Goal: Information Seeking & Learning: Learn about a topic

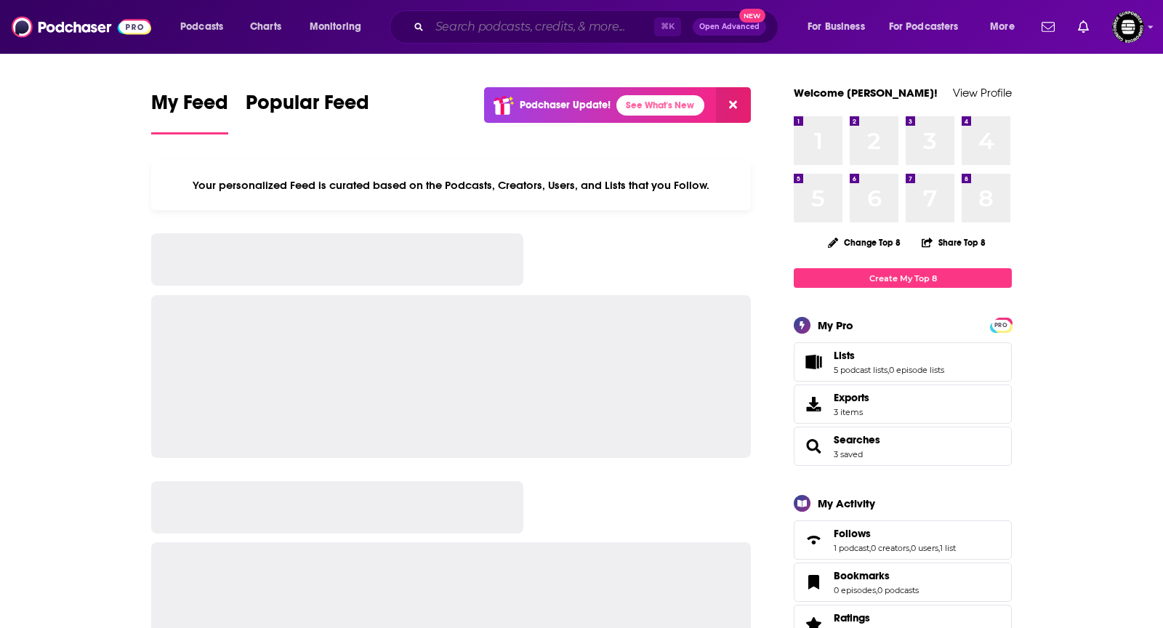
click at [633, 28] on input "Search podcasts, credits, & more..." at bounding box center [542, 26] width 225 height 23
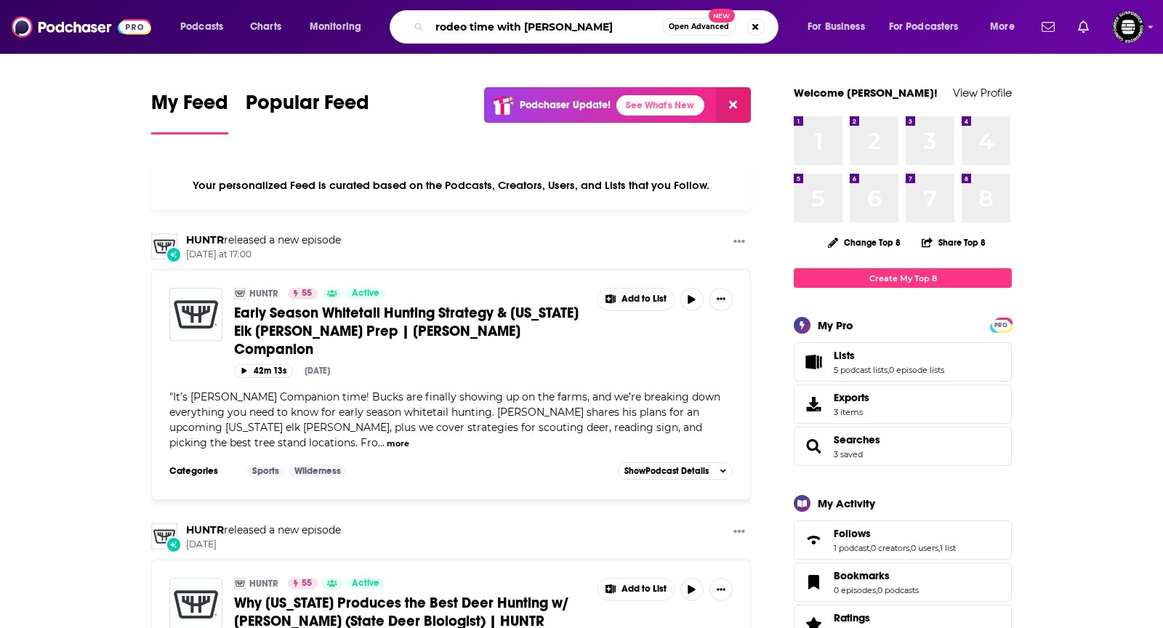
type input "rodeo time with [PERSON_NAME]"
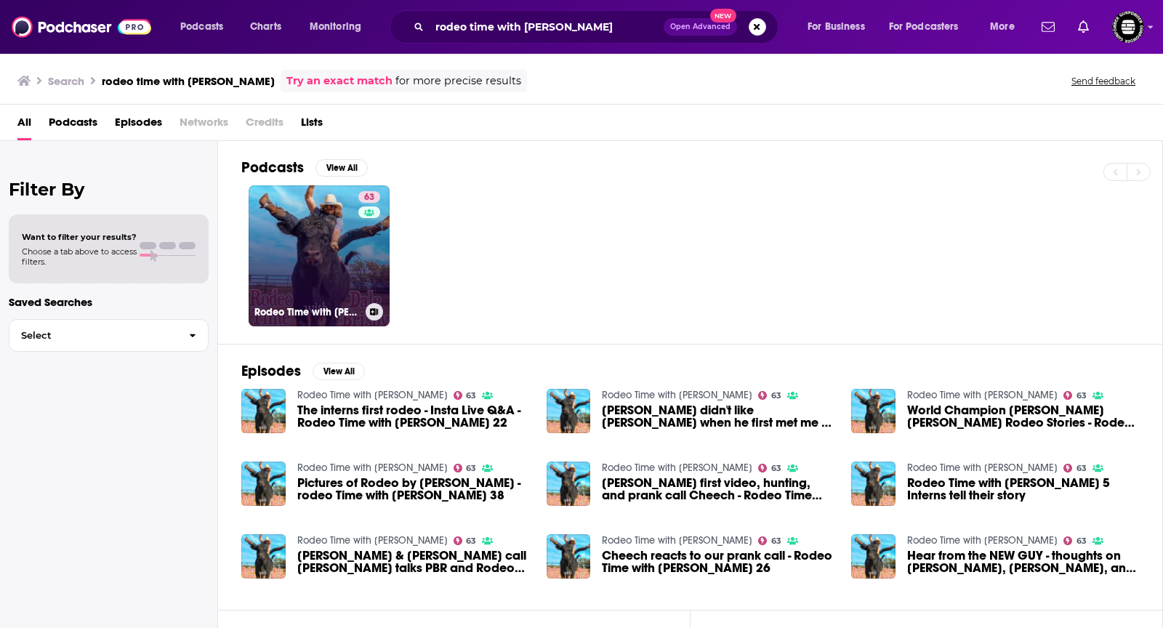
click at [341, 275] on link "63 Rodeo Time with [PERSON_NAME]" at bounding box center [319, 255] width 141 height 141
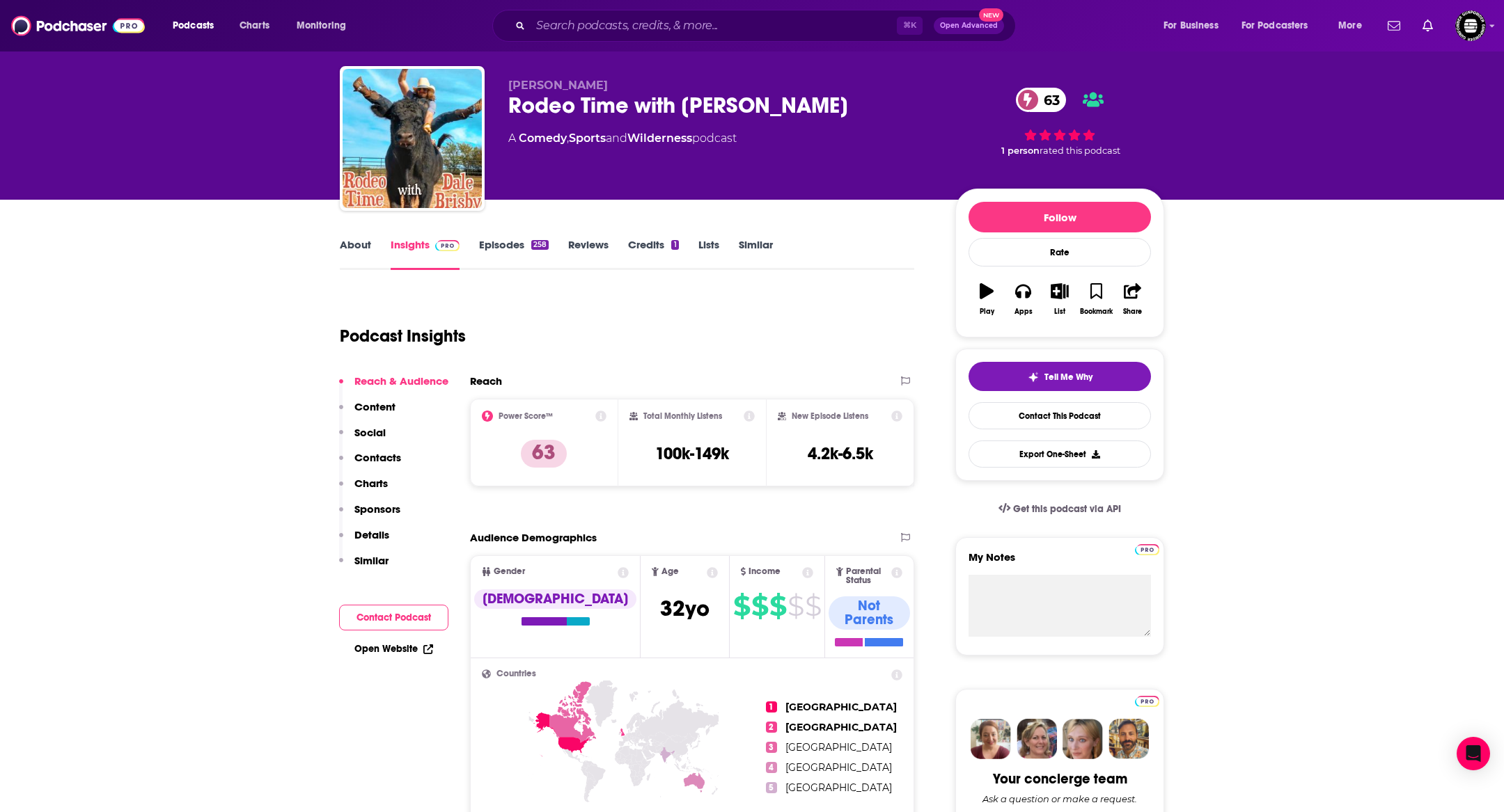
scroll to position [19, 0]
